Goal: Complete application form

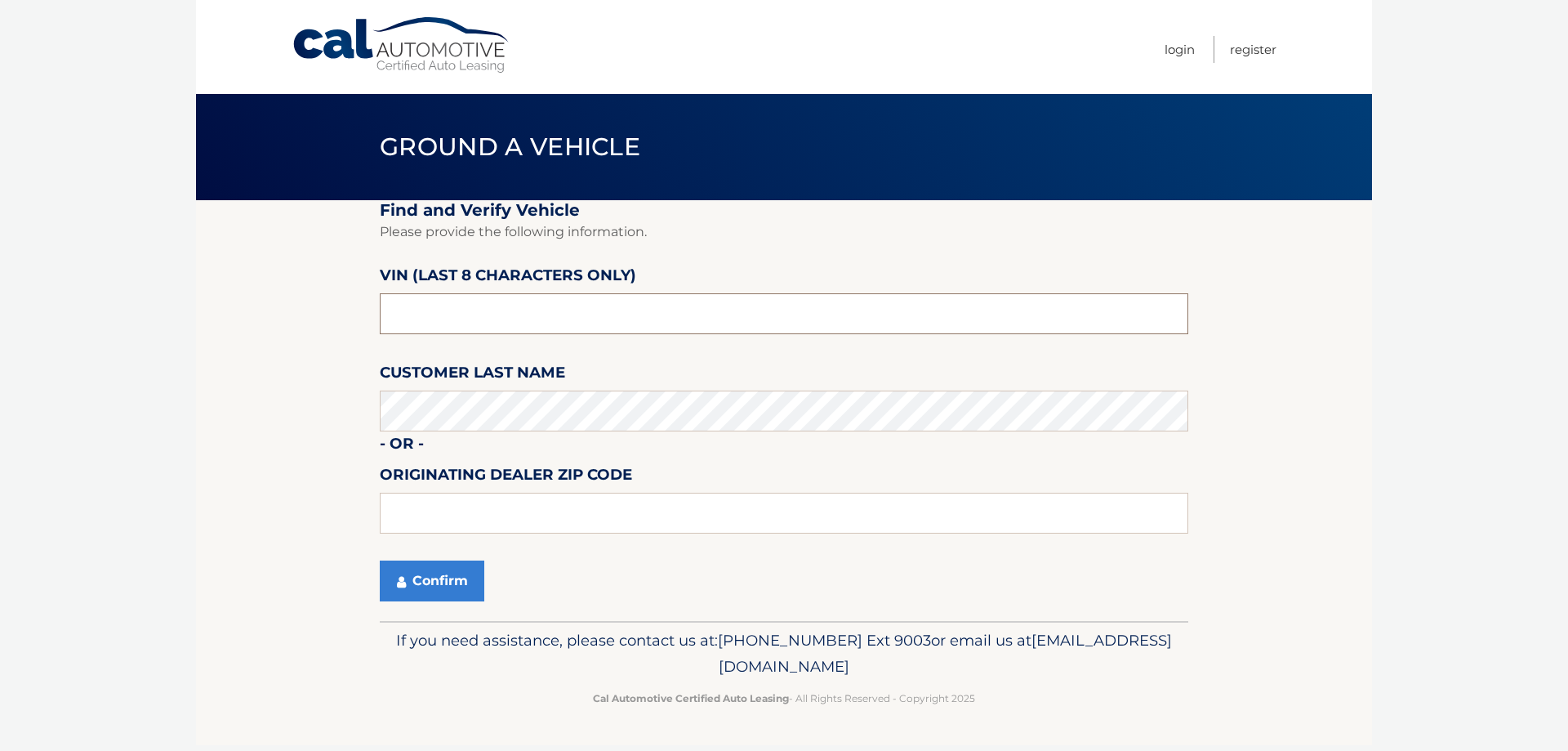
click at [457, 319] on input "text" at bounding box center [784, 313] width 808 height 41
drag, startPoint x: 454, startPoint y: 316, endPoint x: 264, endPoint y: 314, distance: 190.0
click at [264, 314] on section "Find and Verify Vehicle Please provide the following information. VIN (last 8 c…" at bounding box center [784, 410] width 1175 height 420
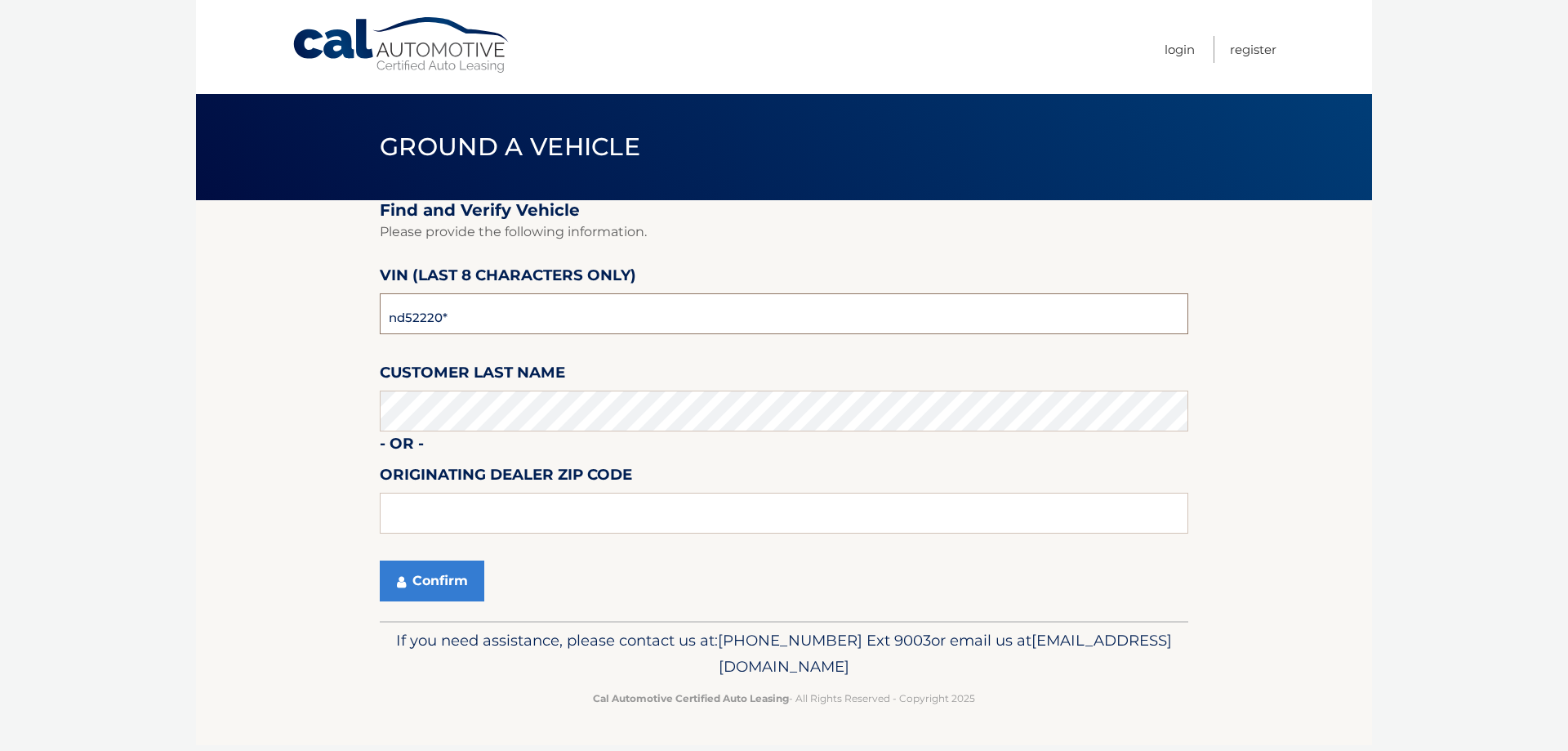
type input "nd522200"
type input "01832"
click at [442, 579] on button "Confirm" at bounding box center [432, 581] width 104 height 41
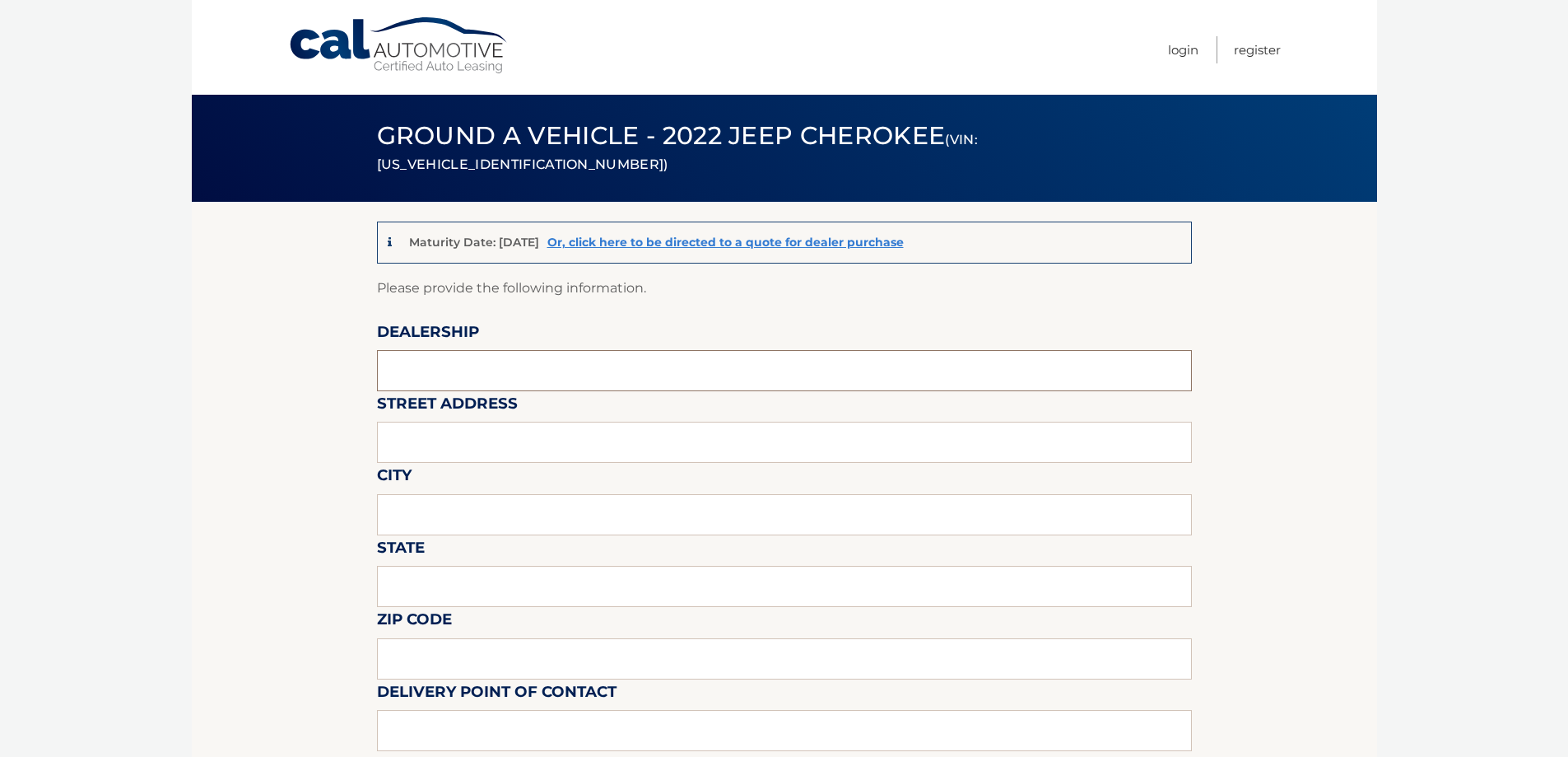
click at [418, 371] on input "text" at bounding box center [784, 370] width 815 height 42
type input "[PERSON_NAME] CJDR"
type input "[STREET_ADDRESS]"
type input "Haverhill"
type input "MA"
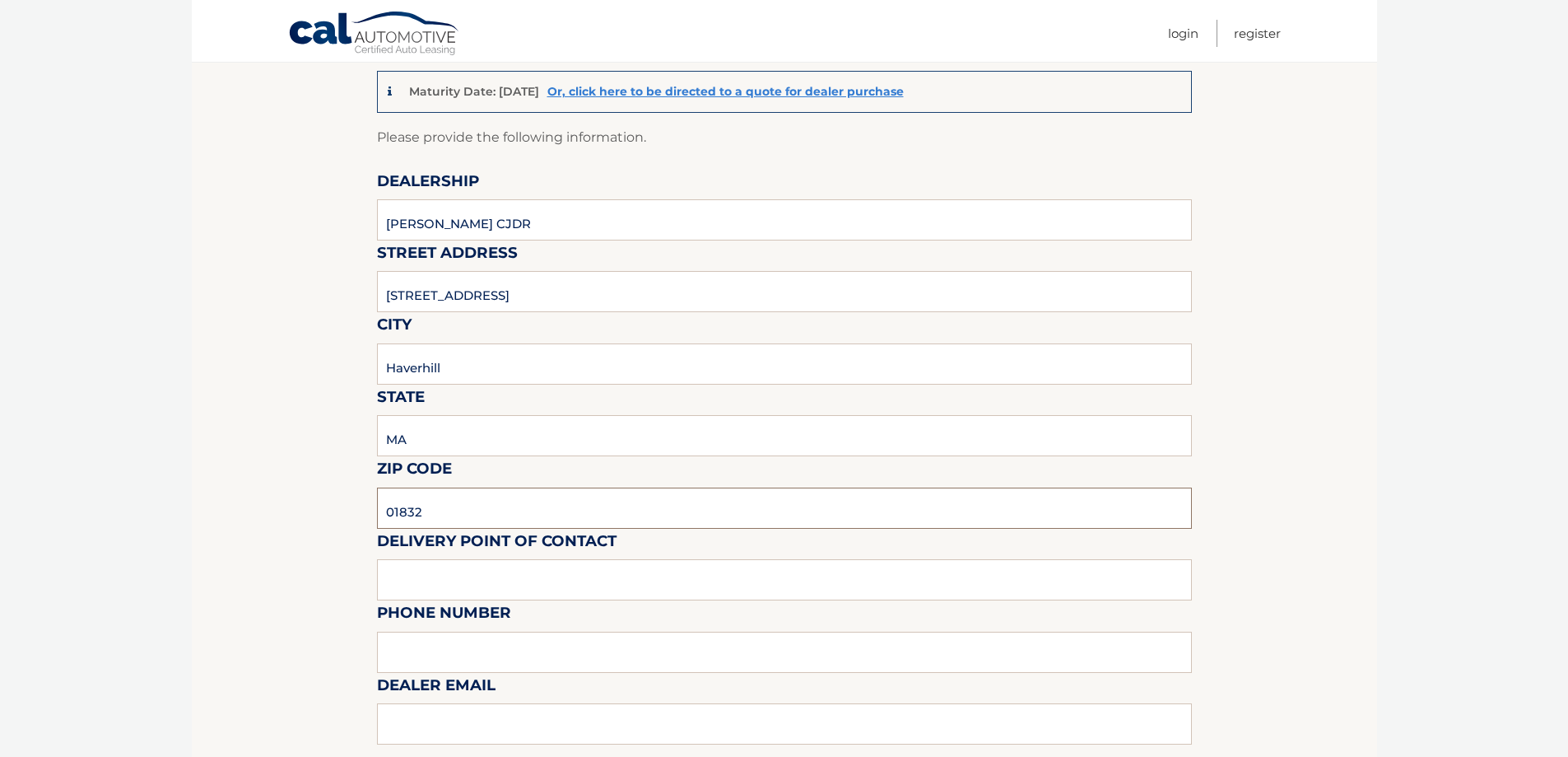
scroll to position [164, 0]
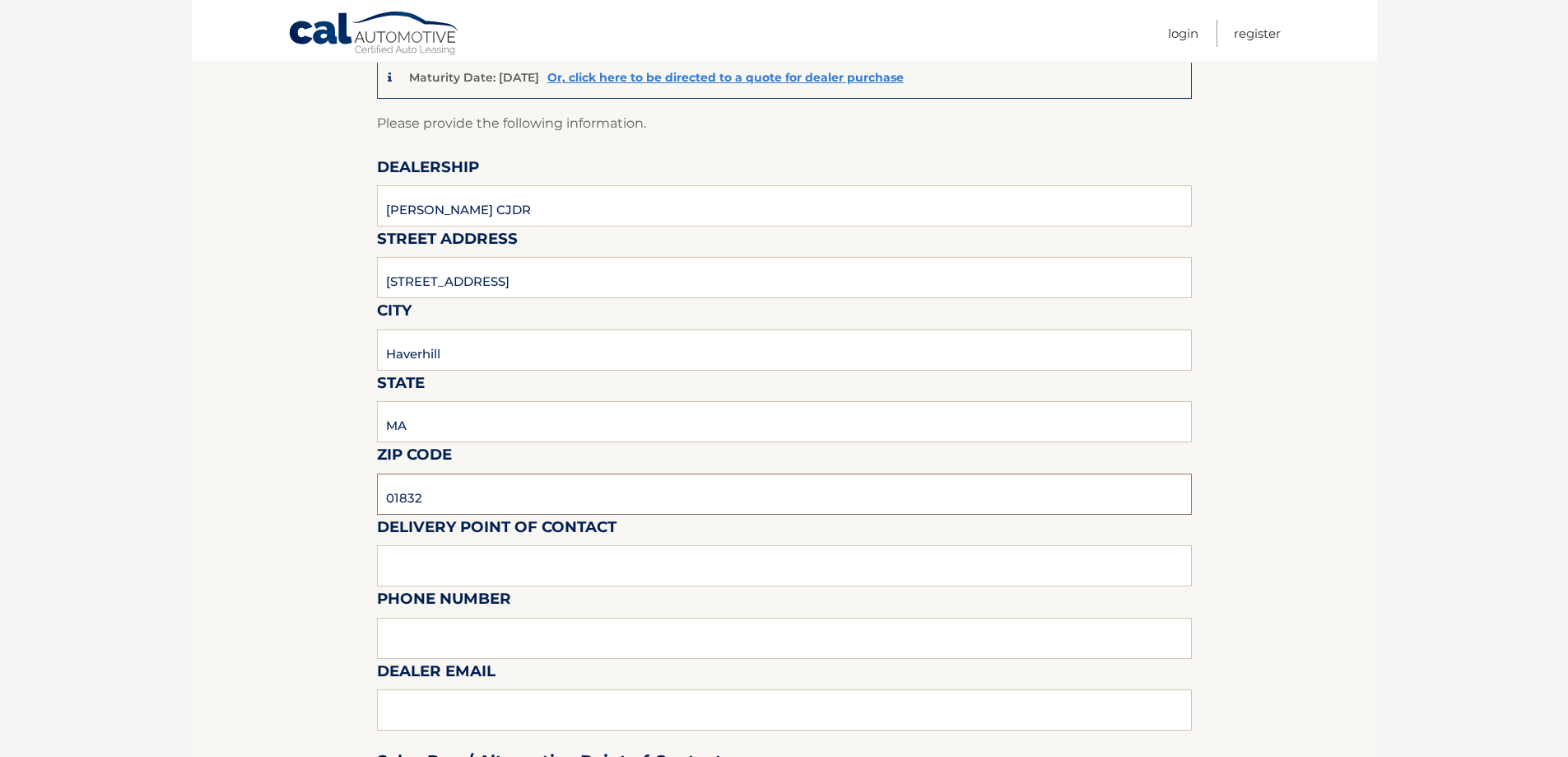
type input "01832"
click at [470, 575] on input "text" at bounding box center [784, 565] width 815 height 42
type input "[PERSON_NAME]"
type input "[PHONE_NUMBER]"
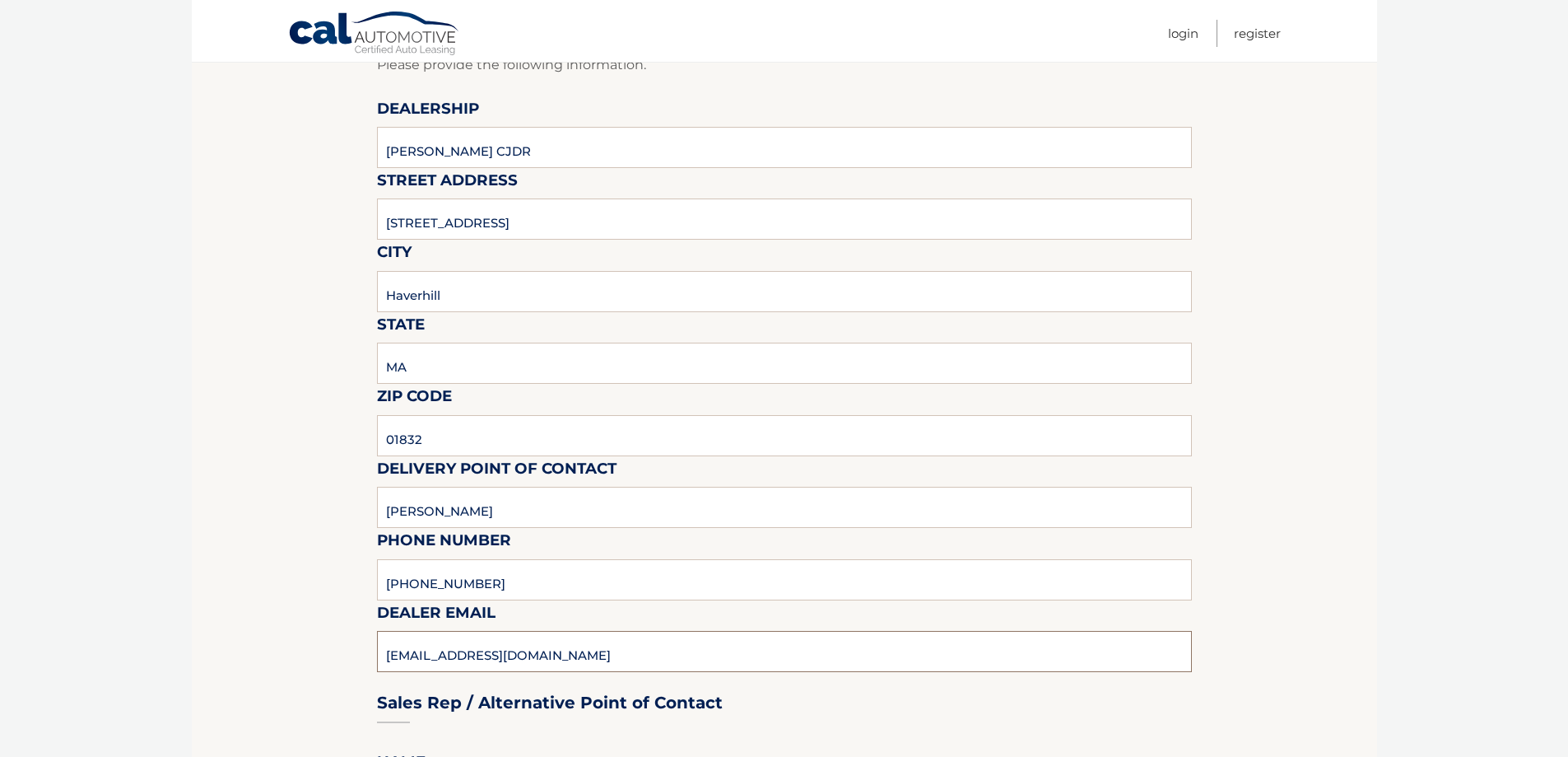
scroll to position [412, 0]
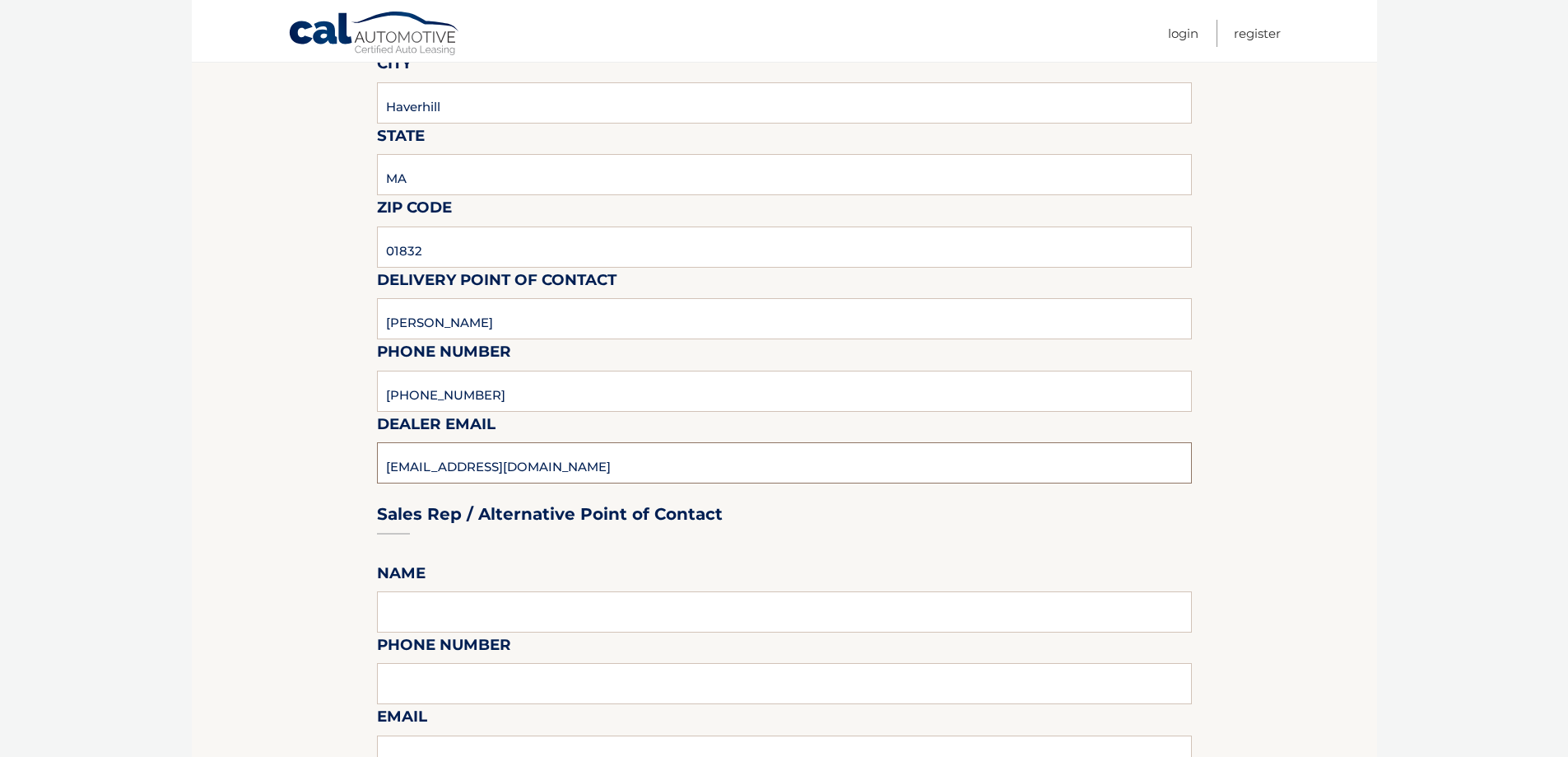
type input "[EMAIL_ADDRESS][DOMAIN_NAME]"
click at [442, 614] on input "text" at bounding box center [784, 611] width 815 height 42
type input "[PERSON_NAME]"
click at [470, 669] on input "text" at bounding box center [784, 683] width 815 height 42
type input "9783739500"
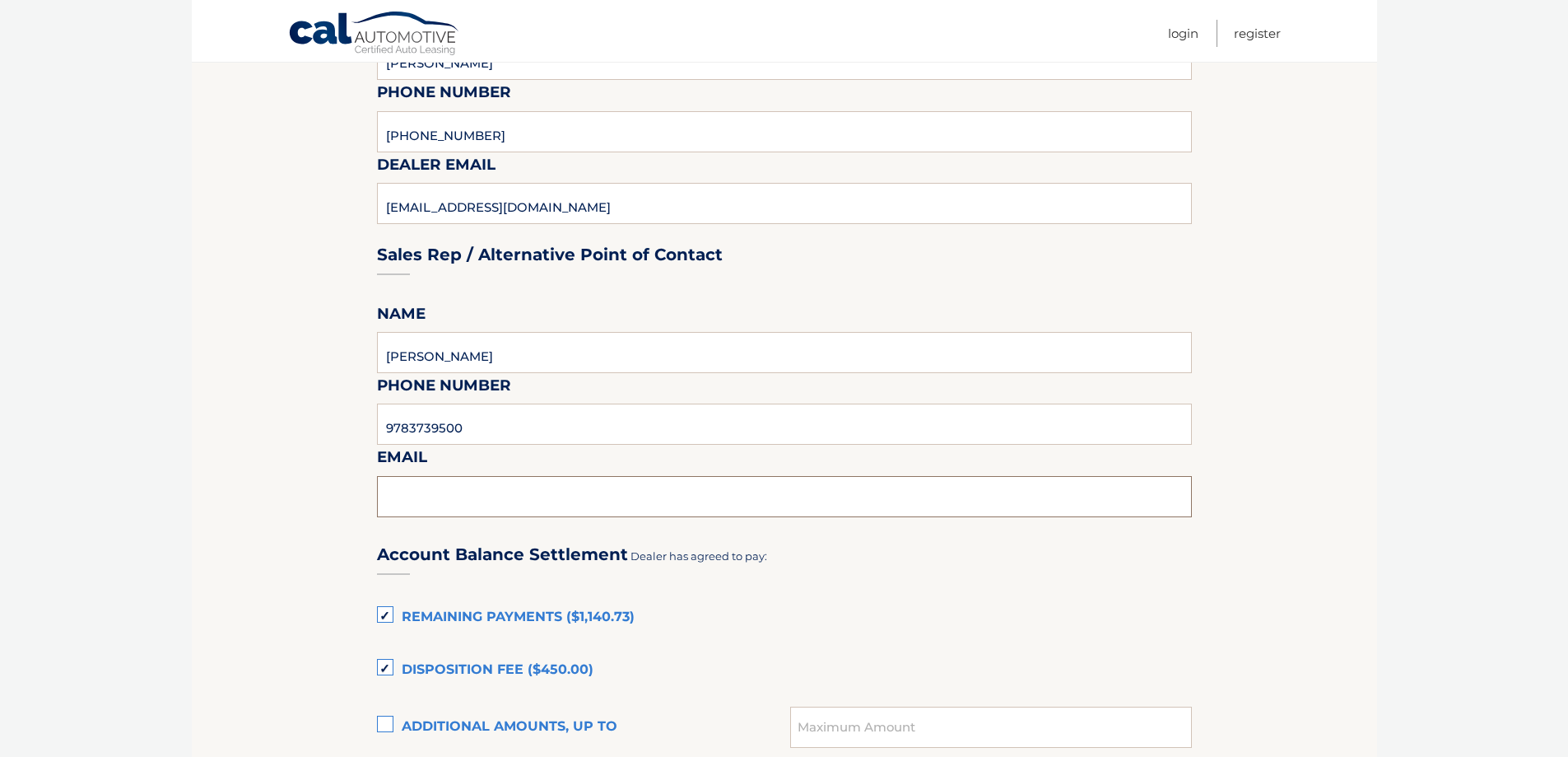
scroll to position [679, 0]
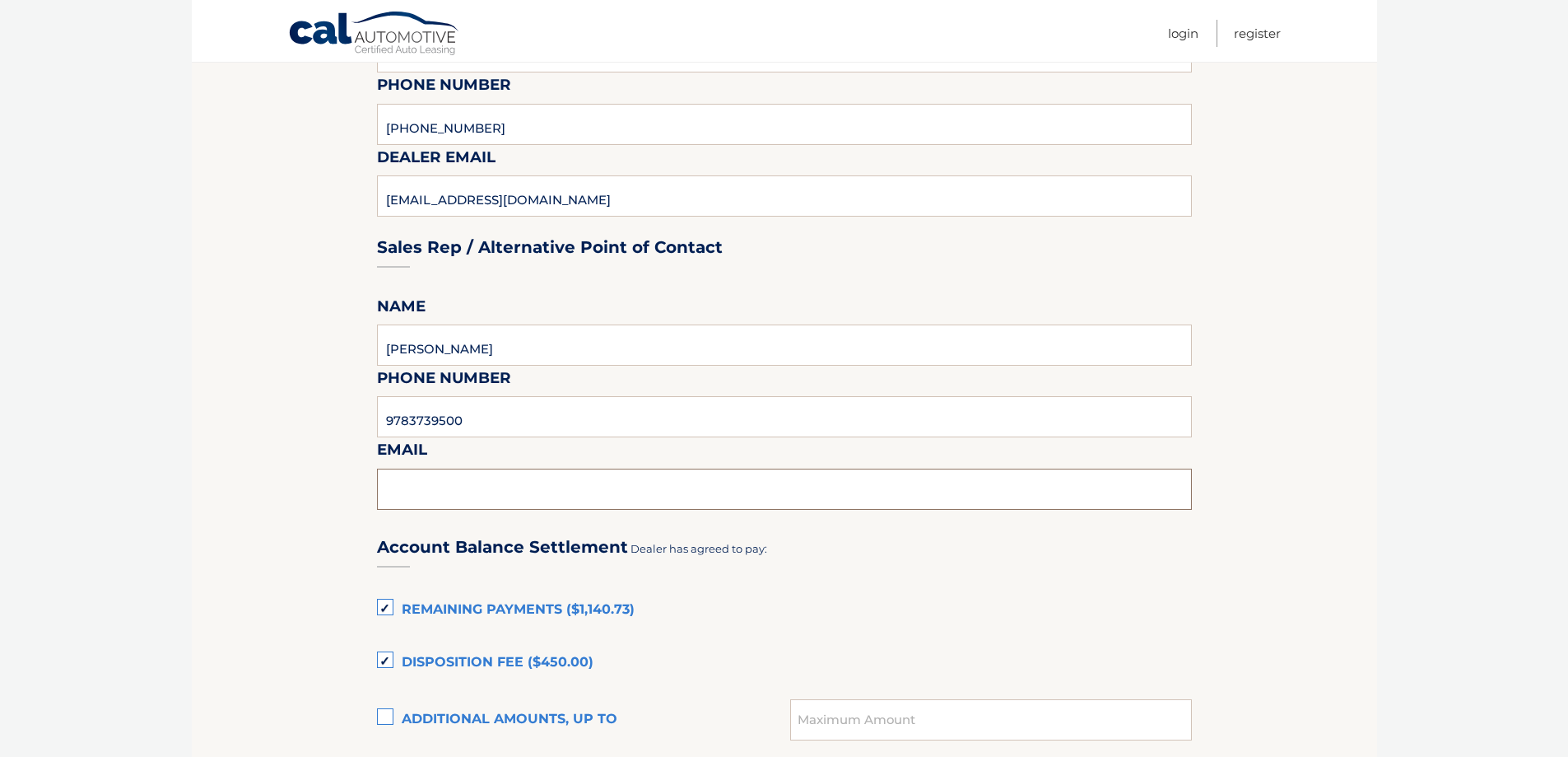
type input "t"
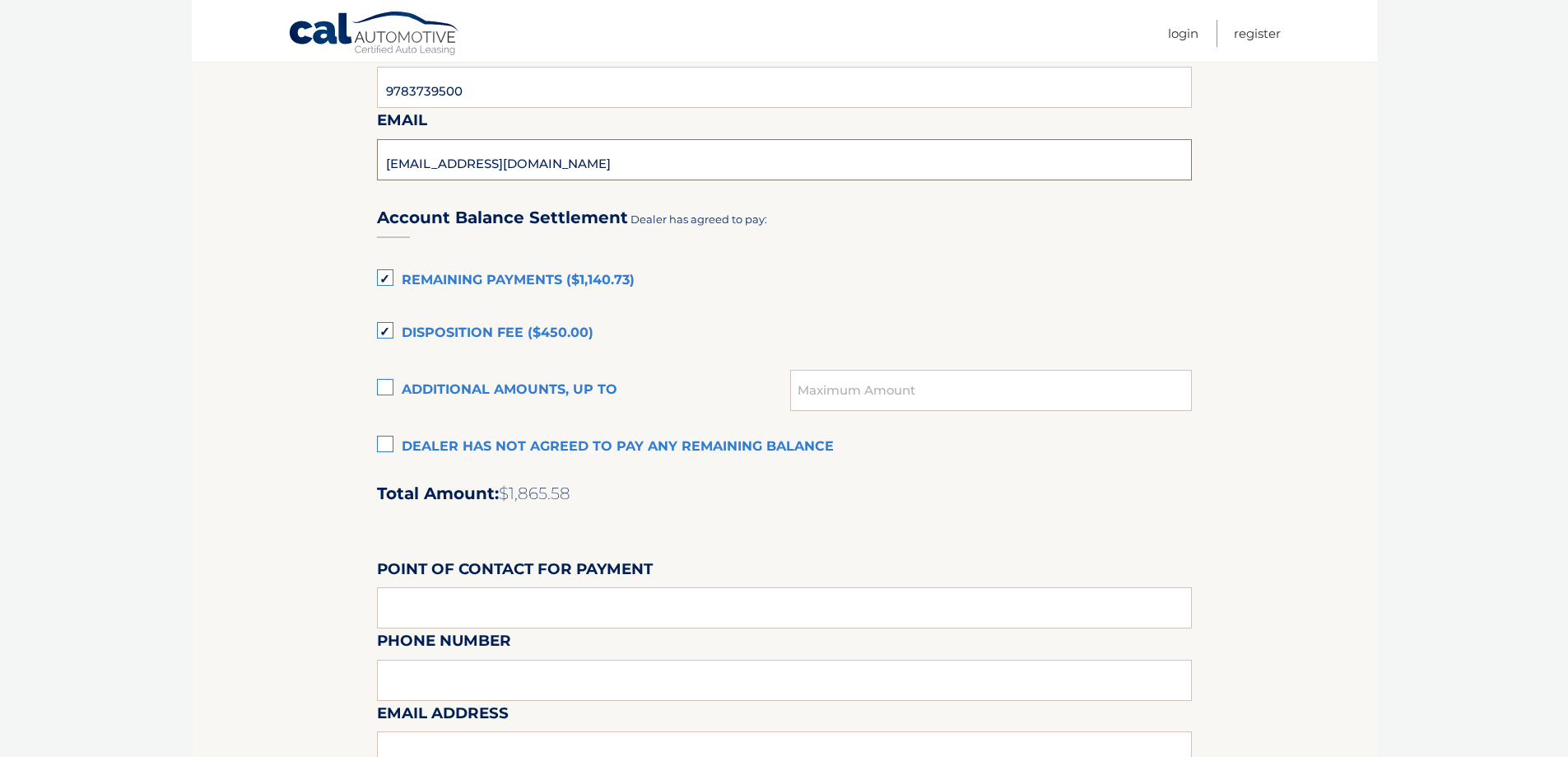
scroll to position [1090, 0]
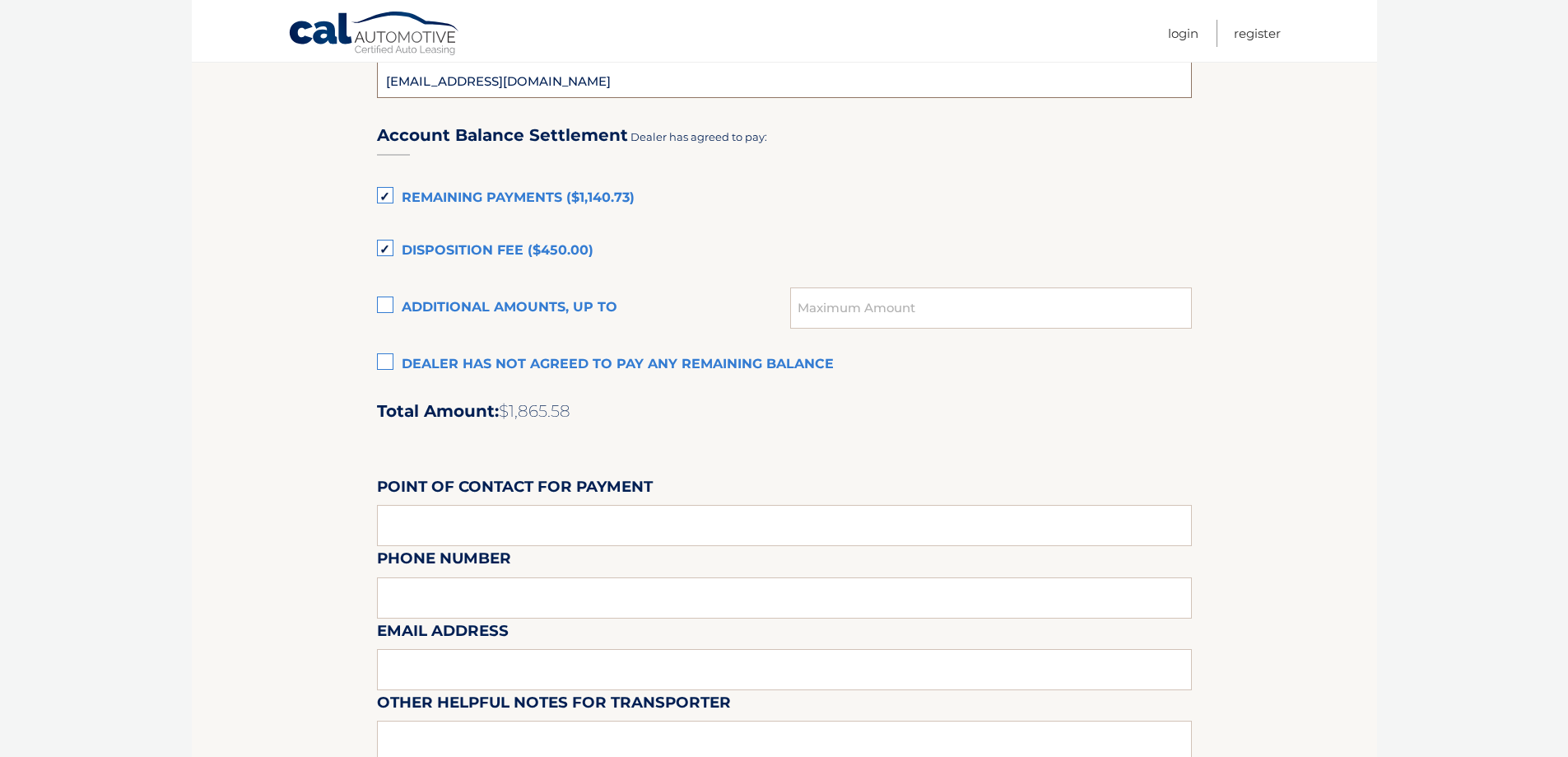
type input "[EMAIL_ADDRESS][DOMAIN_NAME]"
click at [385, 201] on label "Remaining Payments ($1,140.73)" at bounding box center [784, 198] width 815 height 33
click at [0, 0] on input "Remaining Payments ($1,140.73)" at bounding box center [0, 0] width 0 height 0
click at [389, 247] on label "Disposition Fee ($450.00)" at bounding box center [784, 251] width 815 height 33
click at [0, 0] on input "Disposition Fee ($450.00)" at bounding box center [0, 0] width 0 height 0
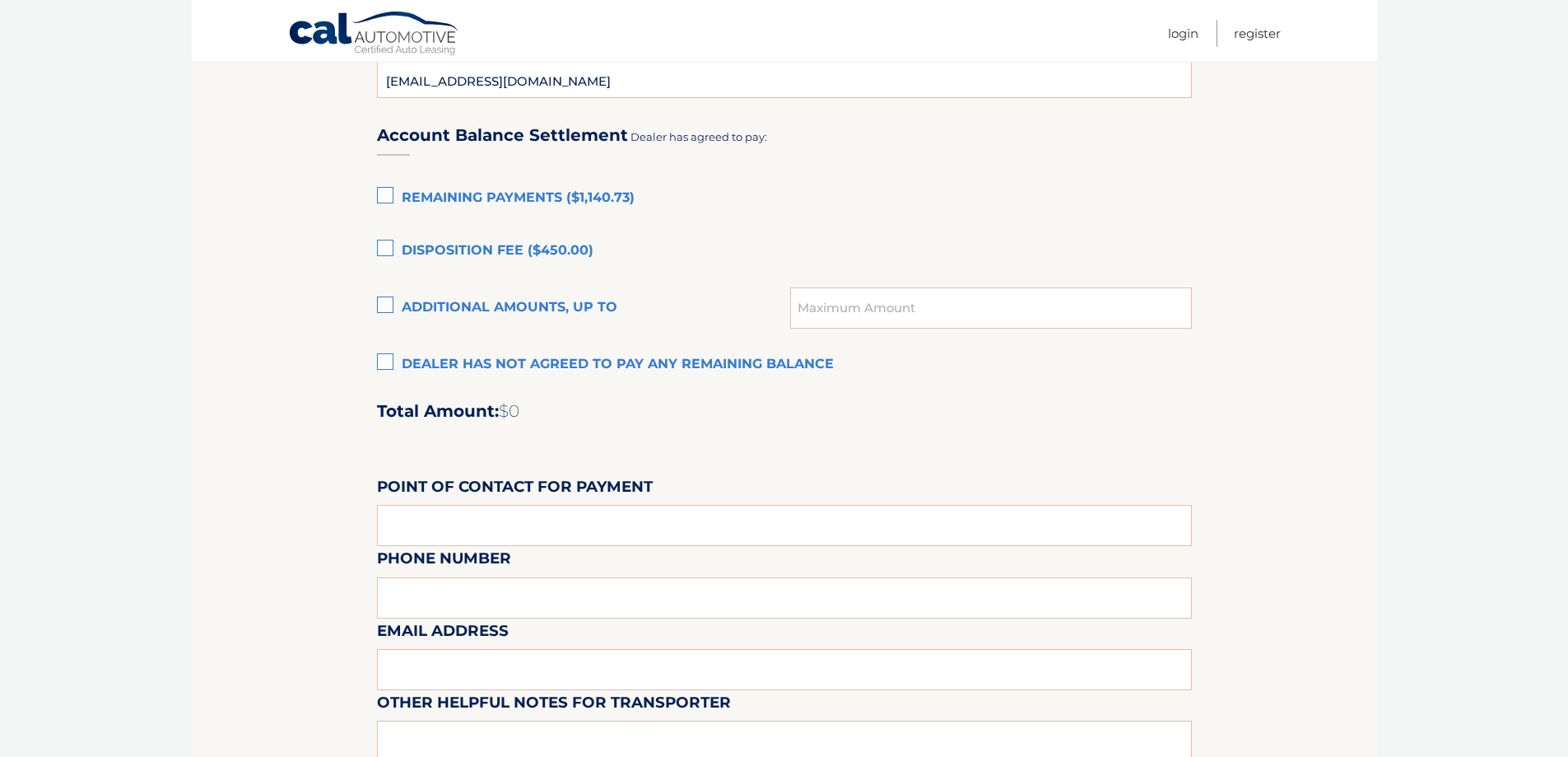
click at [392, 364] on label "Dealer has not agreed to pay any remaining balance" at bounding box center [784, 365] width 815 height 33
click at [0, 0] on input "Dealer has not agreed to pay any remaining balance" at bounding box center [0, 0] width 0 height 0
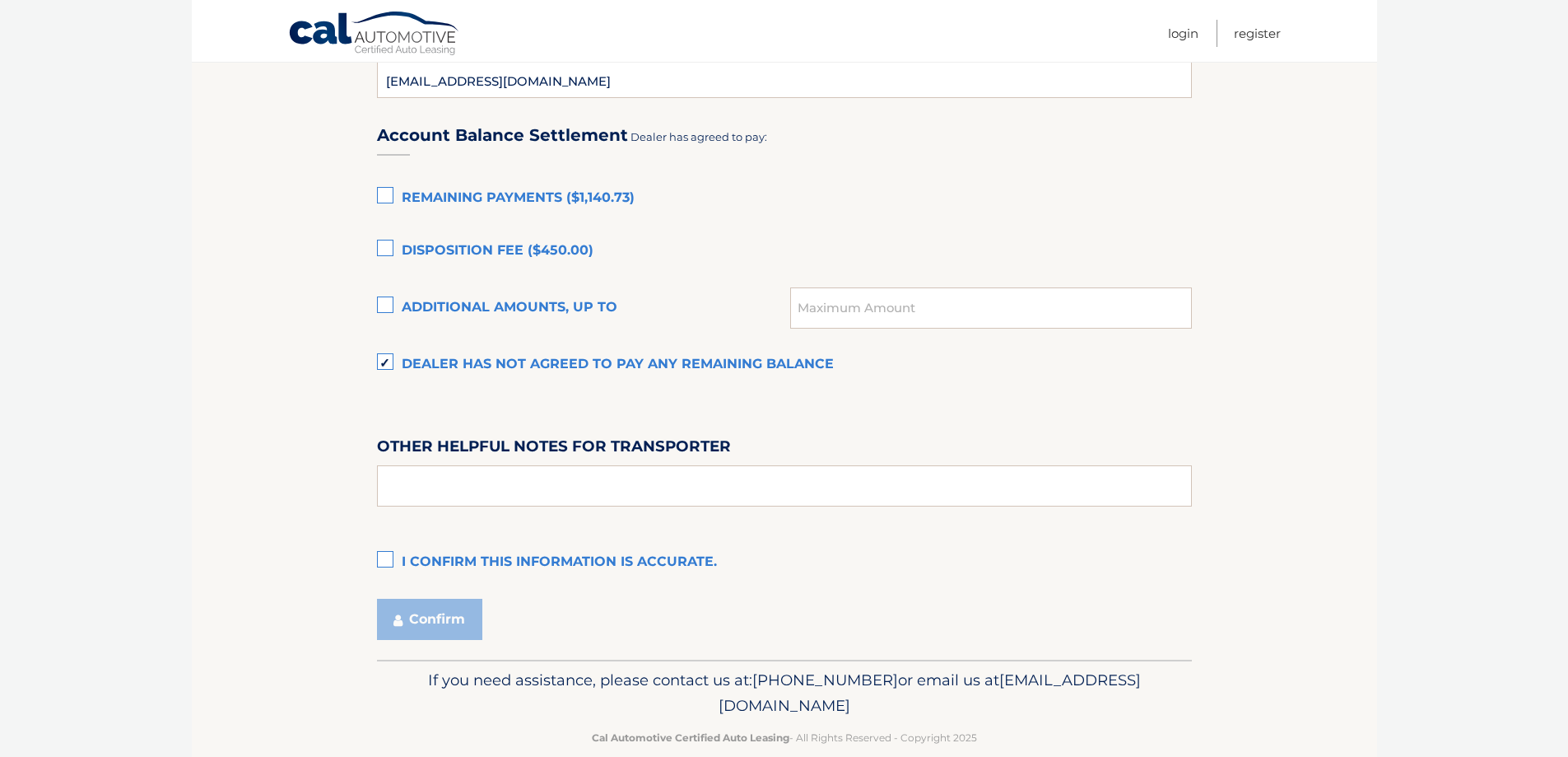
click at [384, 559] on label "I confirm this information is accurate." at bounding box center [784, 562] width 815 height 33
click at [0, 0] on input "I confirm this information is accurate." at bounding box center [0, 0] width 0 height 0
click at [382, 363] on label "Dealer has not agreed to pay any remaining balance" at bounding box center [784, 365] width 815 height 33
click at [0, 0] on input "Dealer has not agreed to pay any remaining balance" at bounding box center [0, 0] width 0 height 0
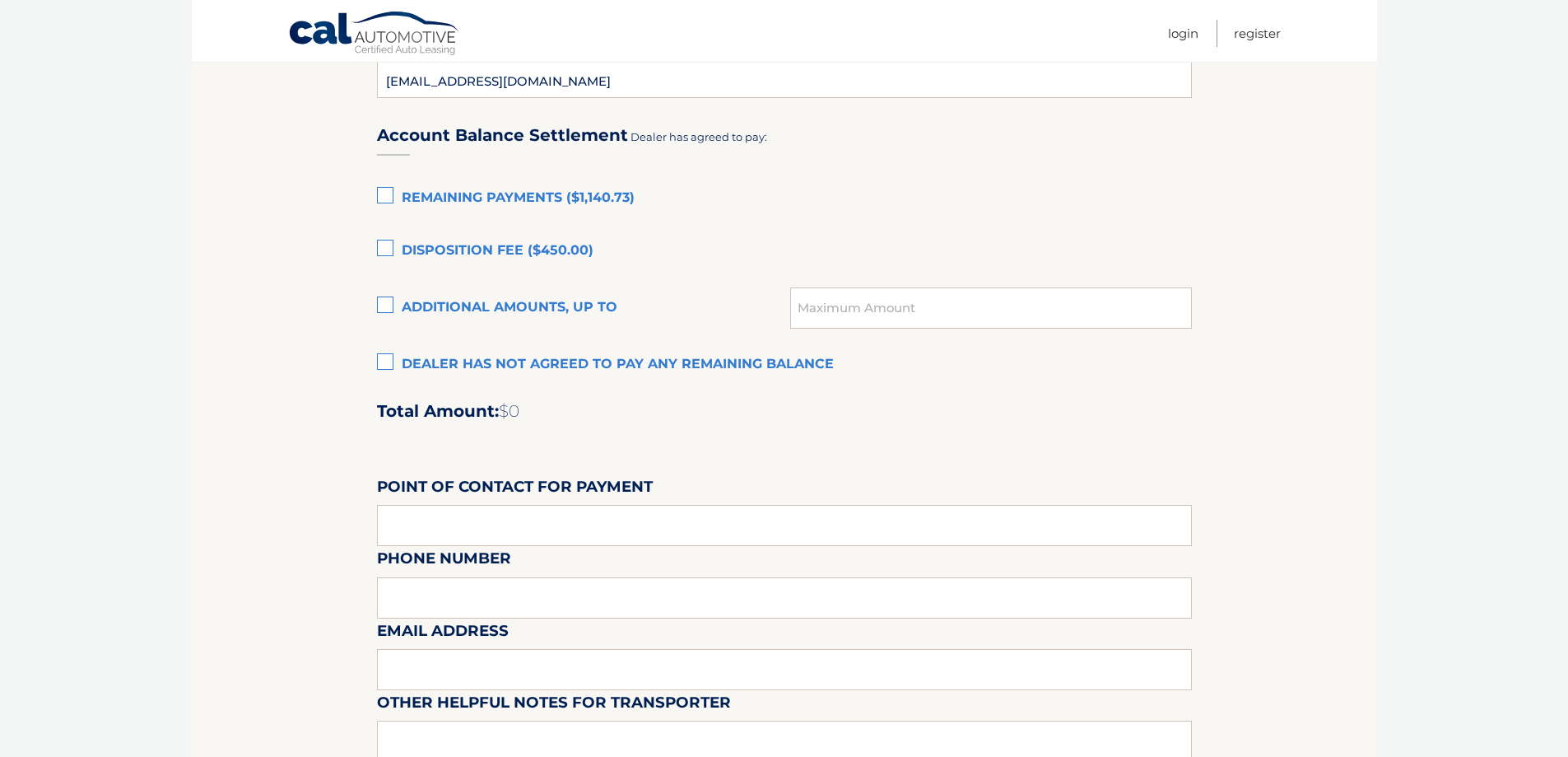
click at [385, 194] on label "Remaining Payments ($1,140.73)" at bounding box center [784, 198] width 815 height 33
click at [0, 0] on input "Remaining Payments ($1,140.73)" at bounding box center [0, 0] width 0 height 0
click at [386, 247] on label "Disposition Fee ($450.00)" at bounding box center [784, 251] width 815 height 33
click at [0, 0] on input "Disposition Fee ($450.00)" at bounding box center [0, 0] width 0 height 0
click at [389, 364] on label "Dealer has not agreed to pay any remaining balance" at bounding box center [784, 365] width 815 height 33
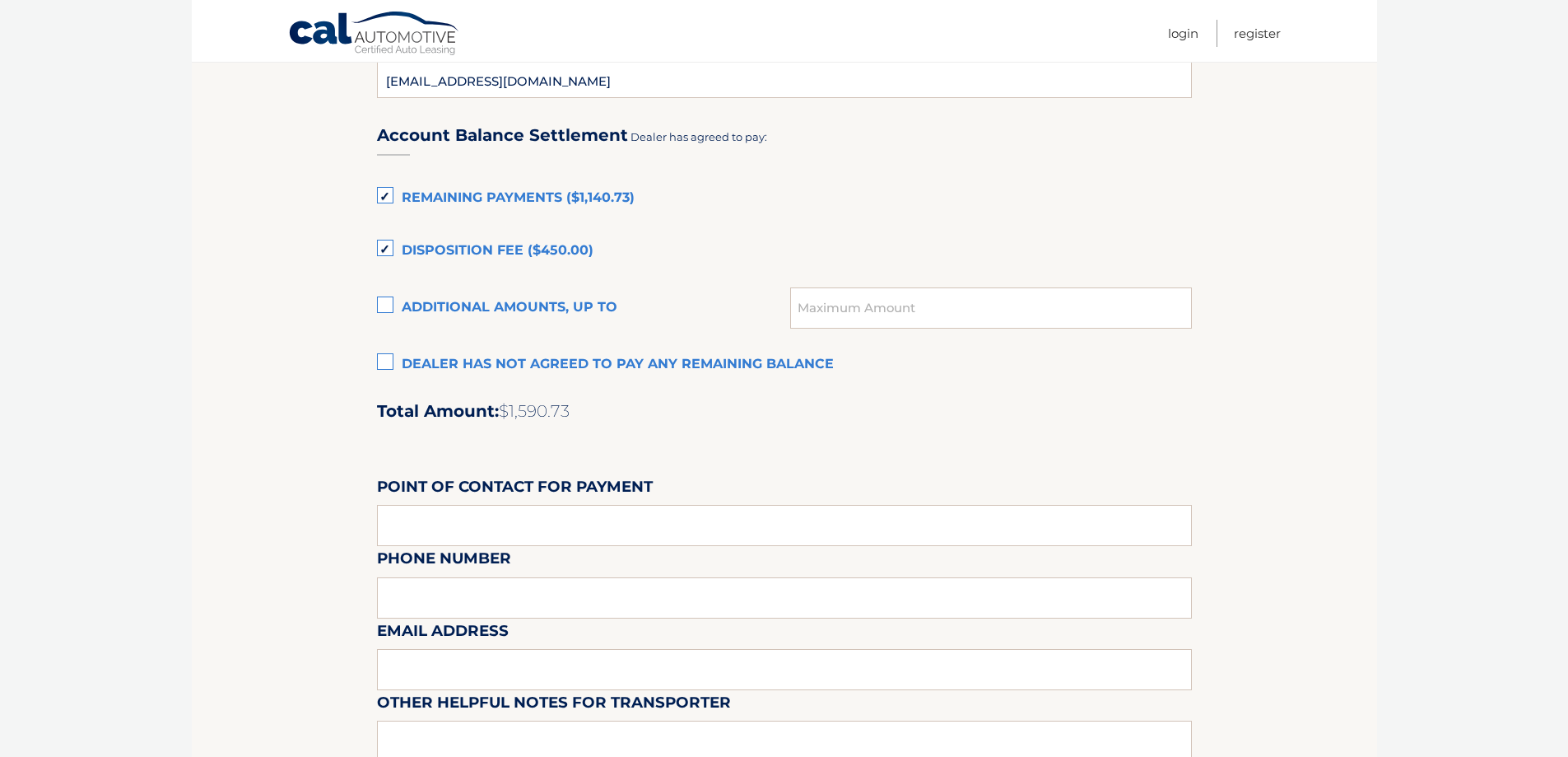
click at [0, 0] on input "Dealer has not agreed to pay any remaining balance" at bounding box center [0, 0] width 0 height 0
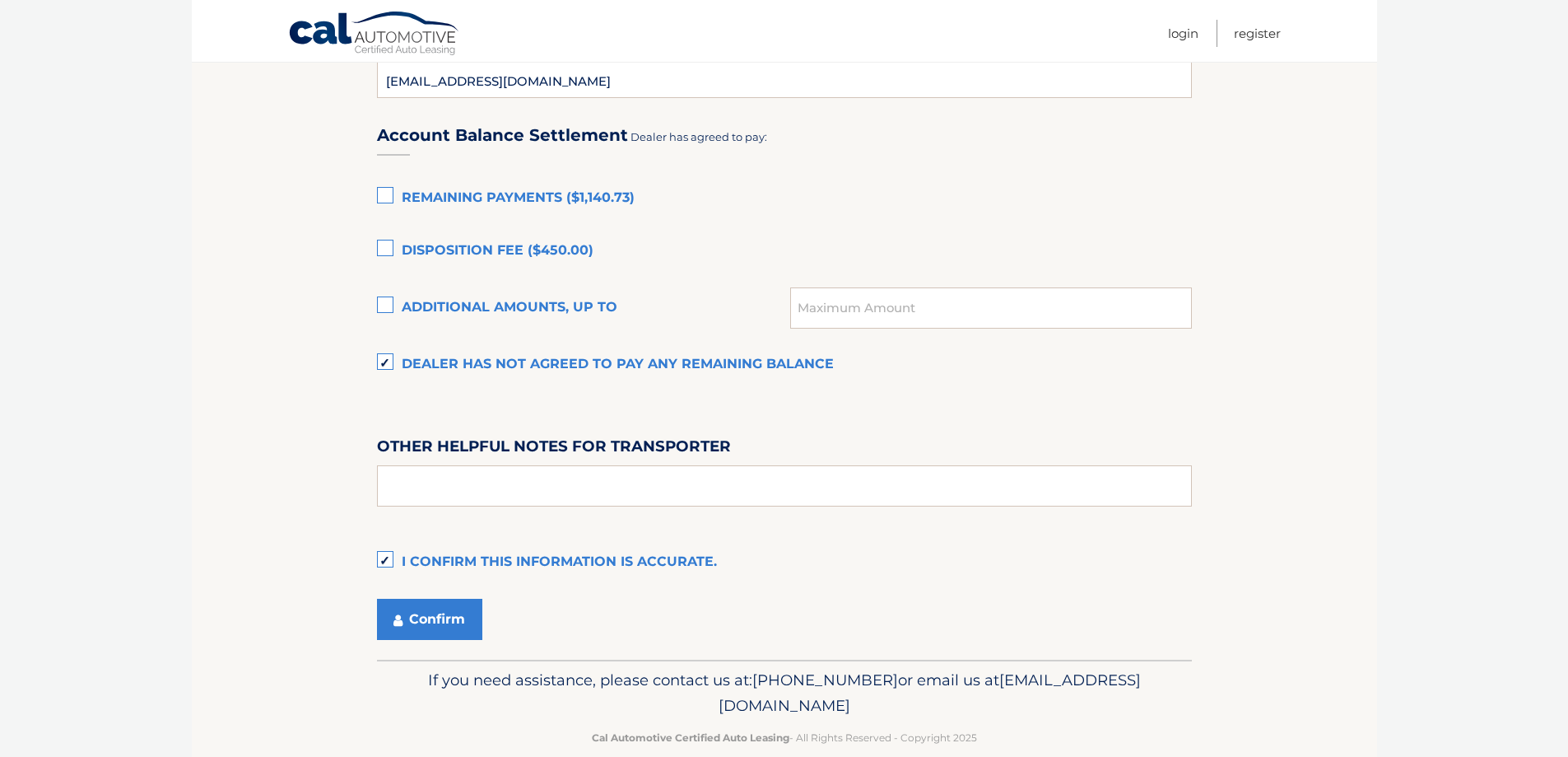
click at [385, 360] on label "Dealer has not agreed to pay any remaining balance" at bounding box center [784, 365] width 815 height 33
click at [0, 0] on input "Dealer has not agreed to pay any remaining balance" at bounding box center [0, 0] width 0 height 0
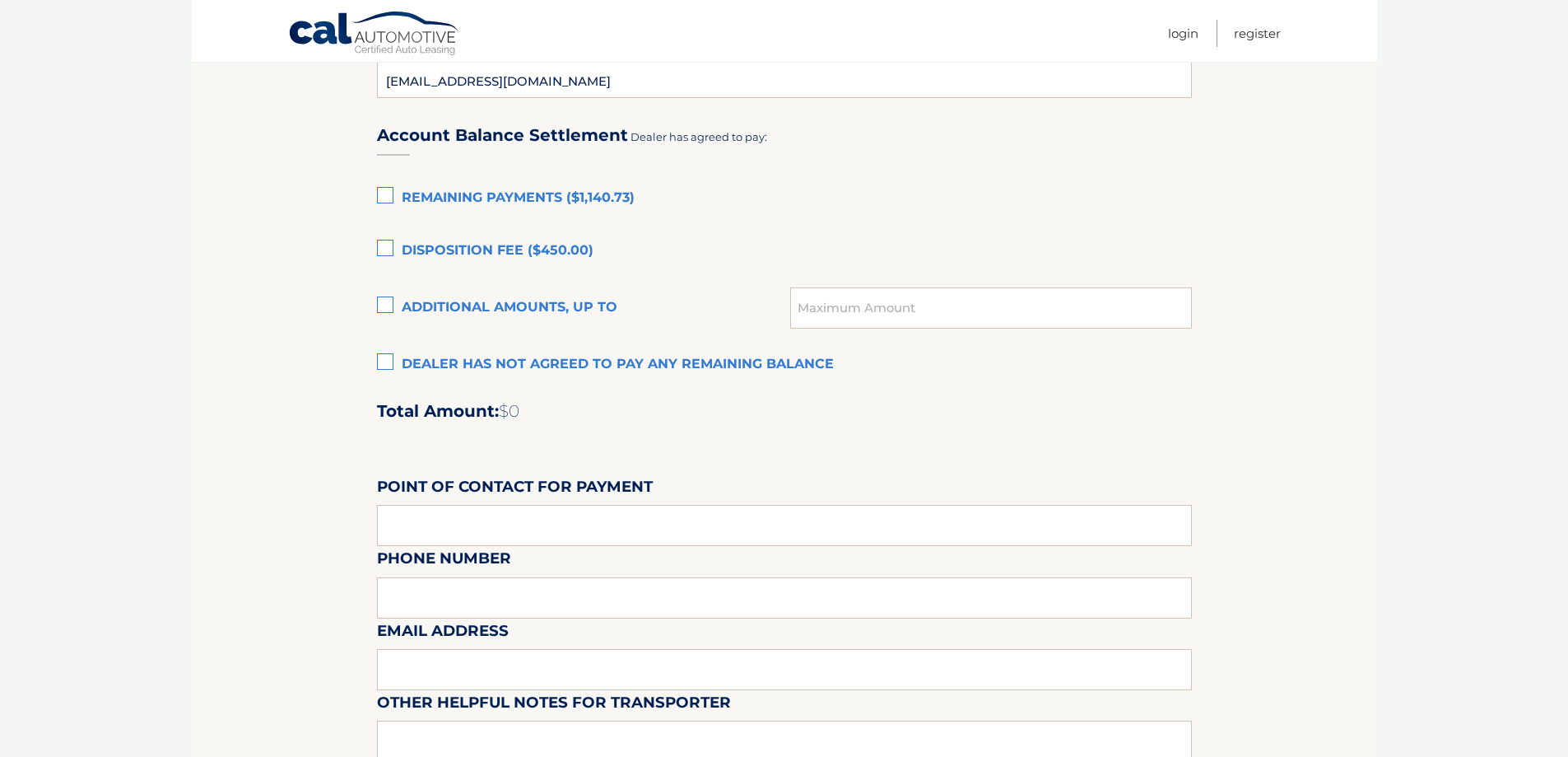
click at [383, 191] on label "Remaining Payments ($1,140.73)" at bounding box center [784, 198] width 815 height 33
click at [0, 0] on input "Remaining Payments ($1,140.73)" at bounding box center [0, 0] width 0 height 0
click at [390, 247] on label "Disposition Fee ($450.00)" at bounding box center [784, 251] width 815 height 33
click at [0, 0] on input "Disposition Fee ($450.00)" at bounding box center [0, 0] width 0 height 0
click at [390, 247] on label "Disposition Fee ($450.00)" at bounding box center [784, 251] width 815 height 33
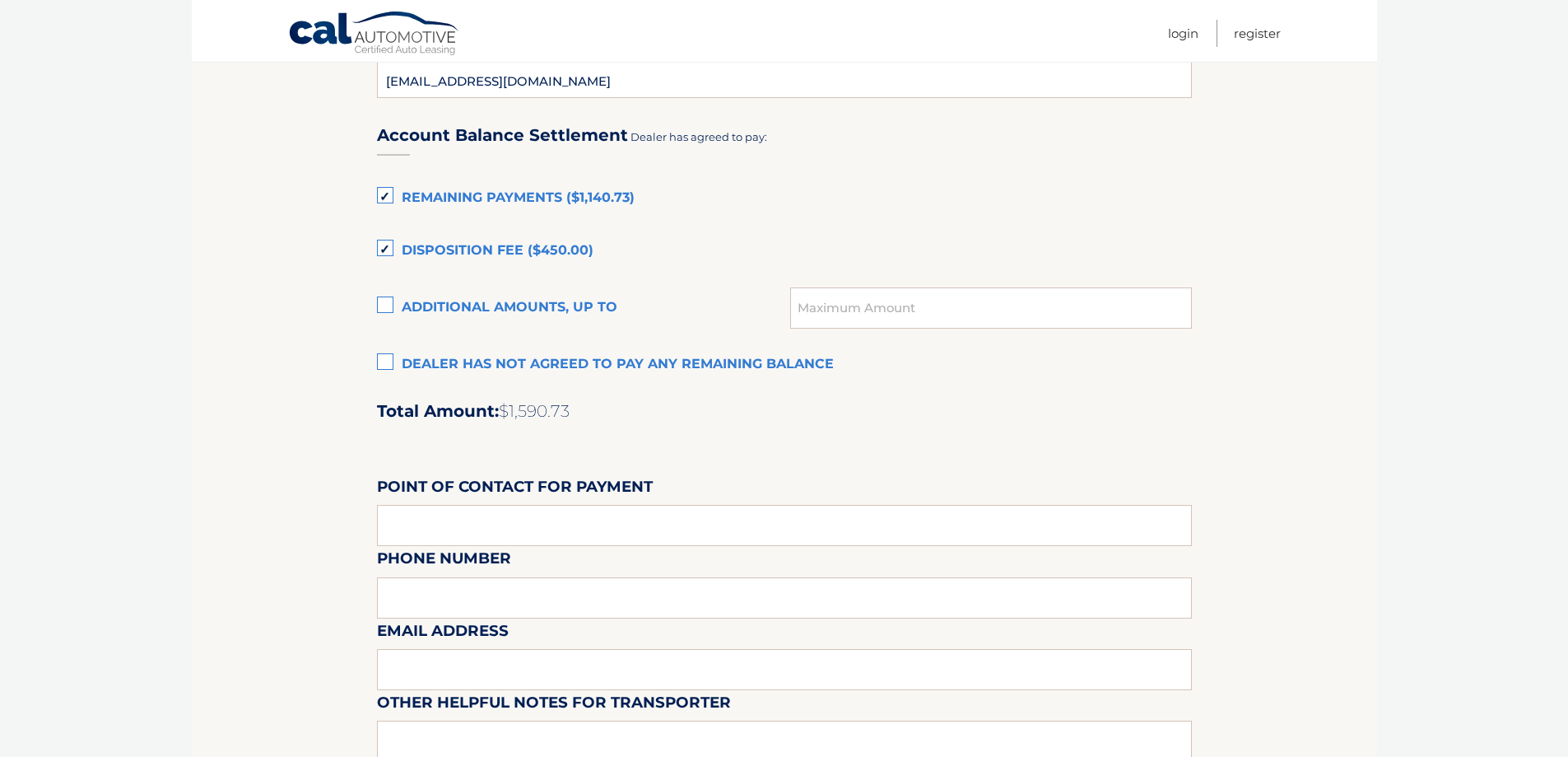
click at [0, 0] on input "Disposition Fee ($450.00)" at bounding box center [0, 0] width 0 height 0
click at [390, 247] on label "Disposition Fee ($450.00)" at bounding box center [784, 251] width 815 height 33
click at [0, 0] on input "Disposition Fee ($450.00)" at bounding box center [0, 0] width 0 height 0
click at [393, 306] on label "Additional amounts, up to" at bounding box center [584, 308] width 414 height 33
click at [0, 0] on input "Additional amounts, up to" at bounding box center [0, 0] width 0 height 0
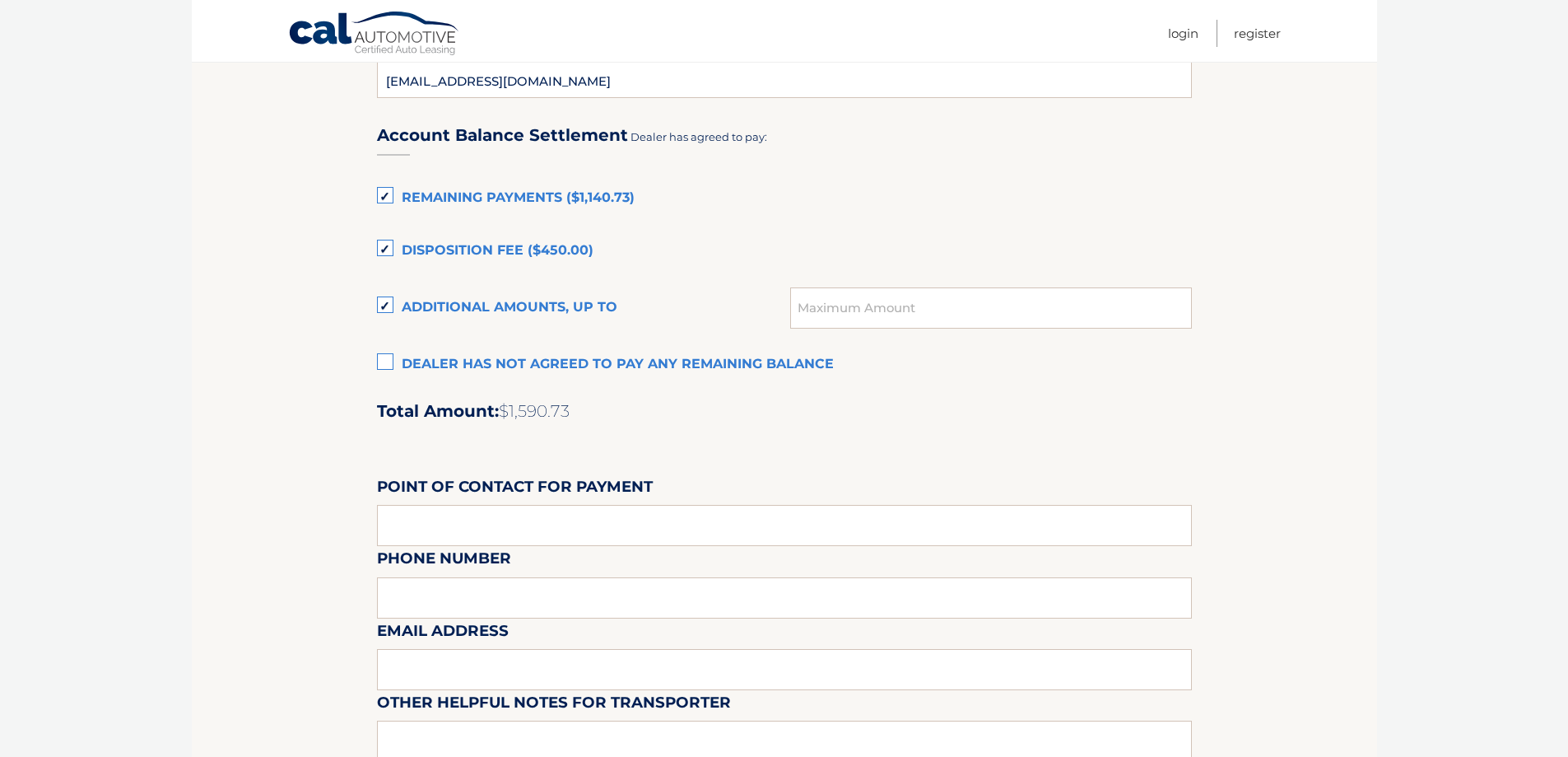
click at [393, 306] on label "Additional amounts, up to" at bounding box center [584, 308] width 414 height 33
click at [0, 0] on input "Additional amounts, up to" at bounding box center [0, 0] width 0 height 0
click at [385, 364] on label "Dealer has not agreed to pay any remaining balance" at bounding box center [784, 365] width 815 height 33
click at [0, 0] on input "Dealer has not agreed to pay any remaining balance" at bounding box center [0, 0] width 0 height 0
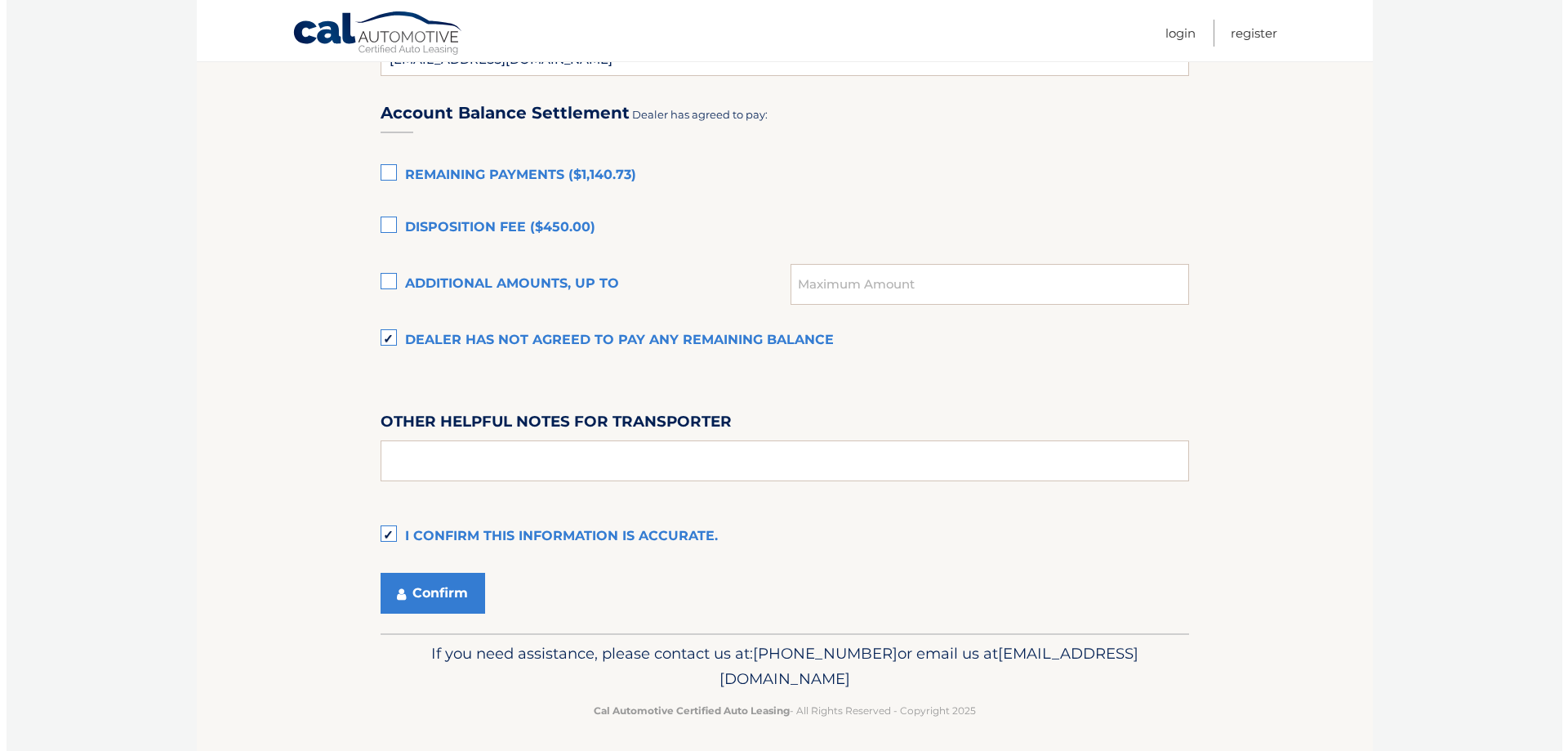
scroll to position [1109, 0]
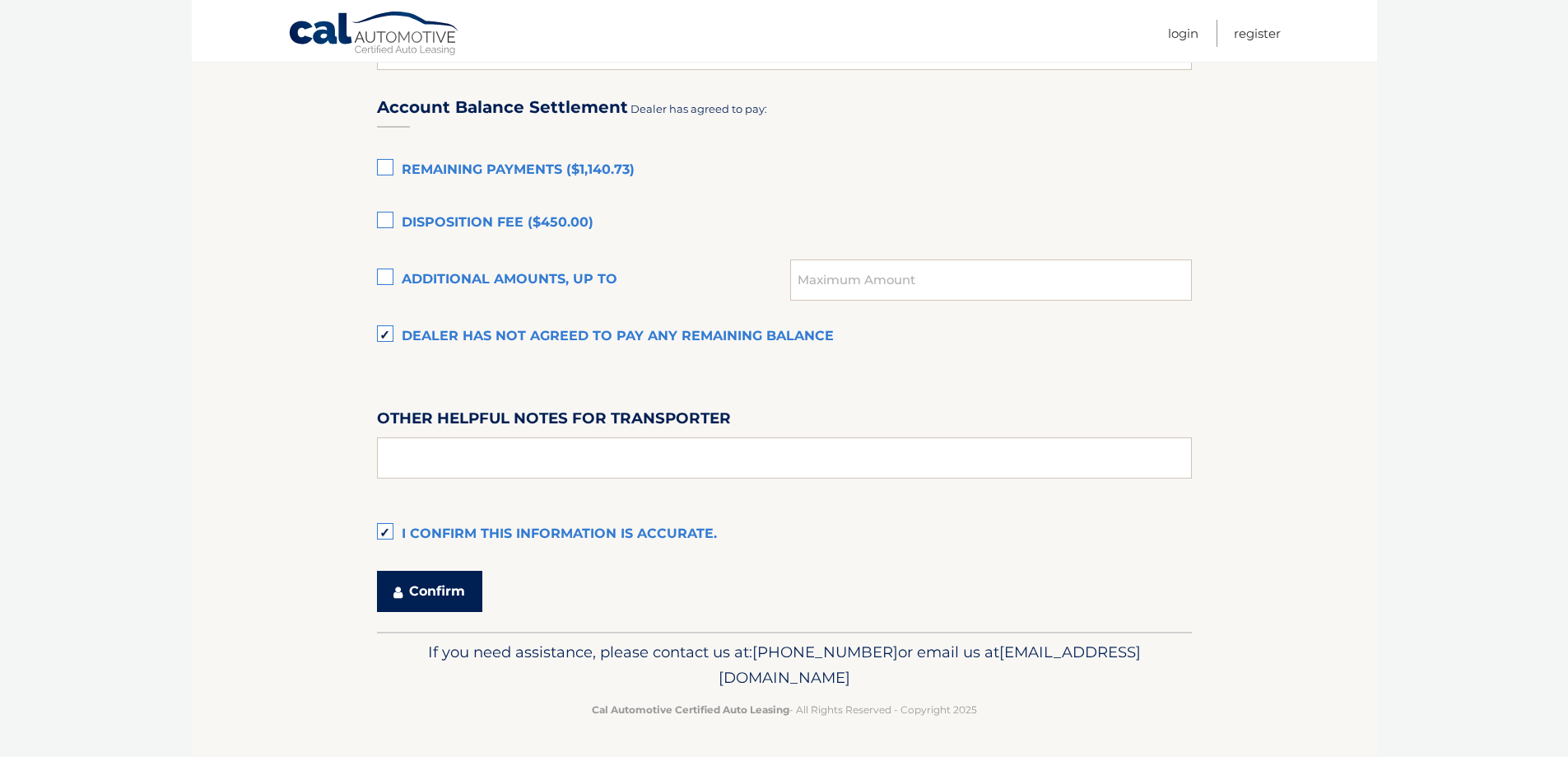
click at [435, 589] on button "Confirm" at bounding box center [430, 591] width 105 height 42
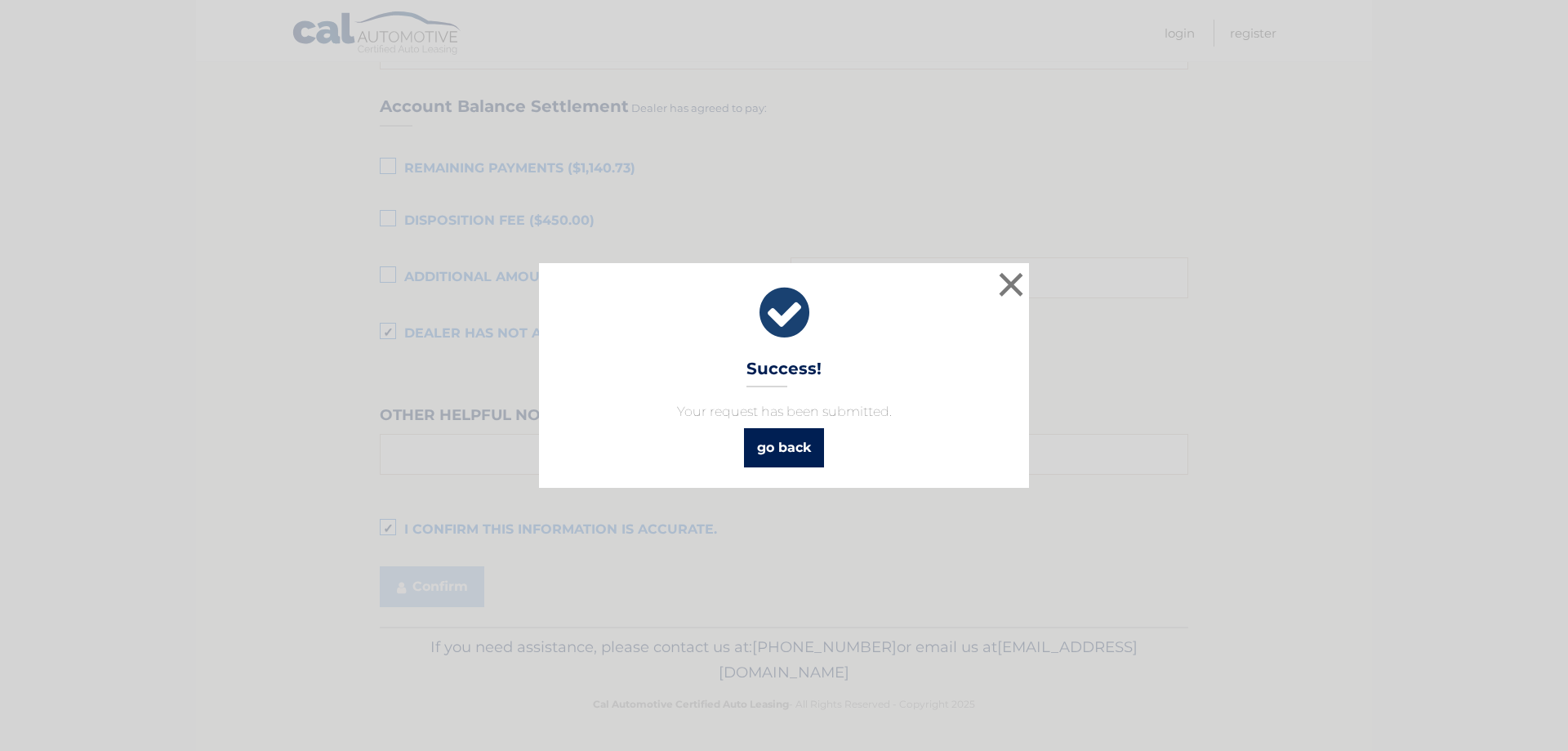
click at [803, 450] on link "go back" at bounding box center [784, 447] width 80 height 39
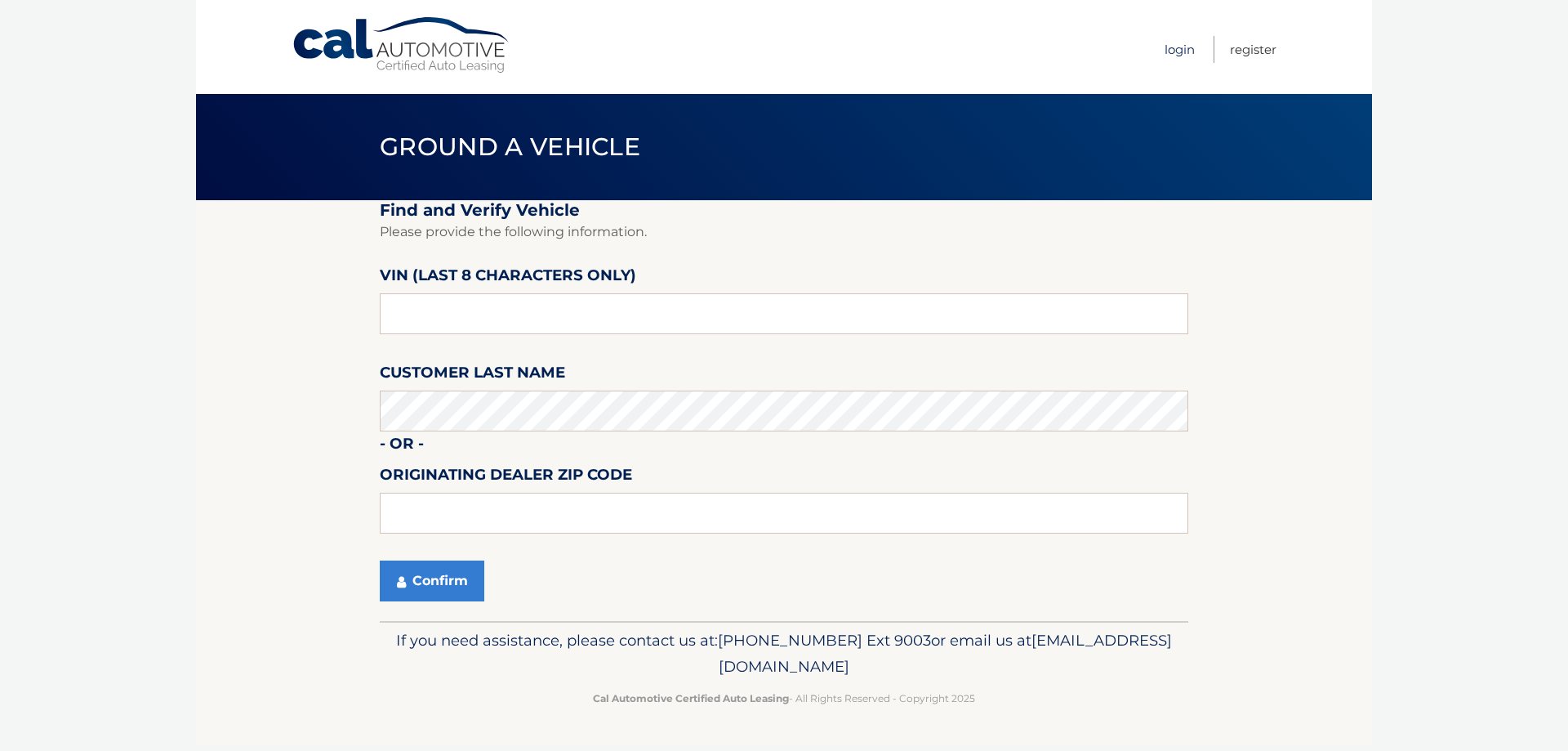
click at [1178, 52] on link "Login" at bounding box center [1179, 49] width 30 height 27
